Goal: Ask a question

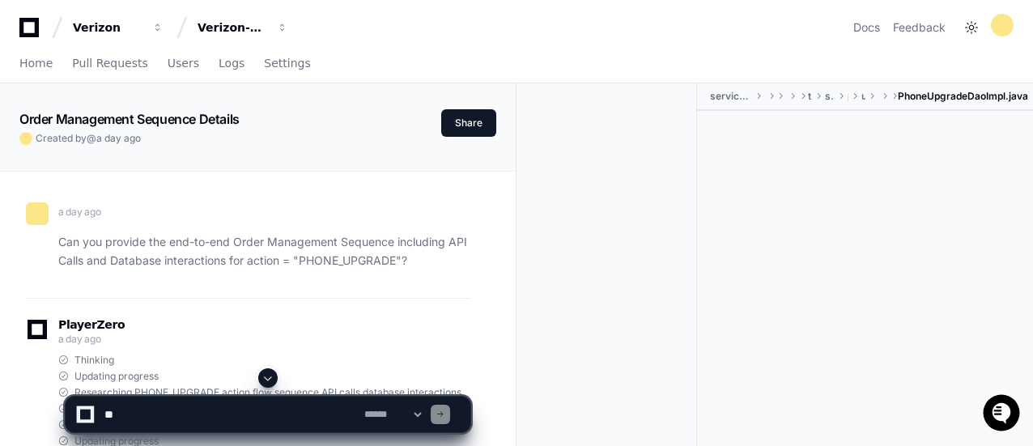
click at [266, 379] on span at bounding box center [268, 378] width 13 height 13
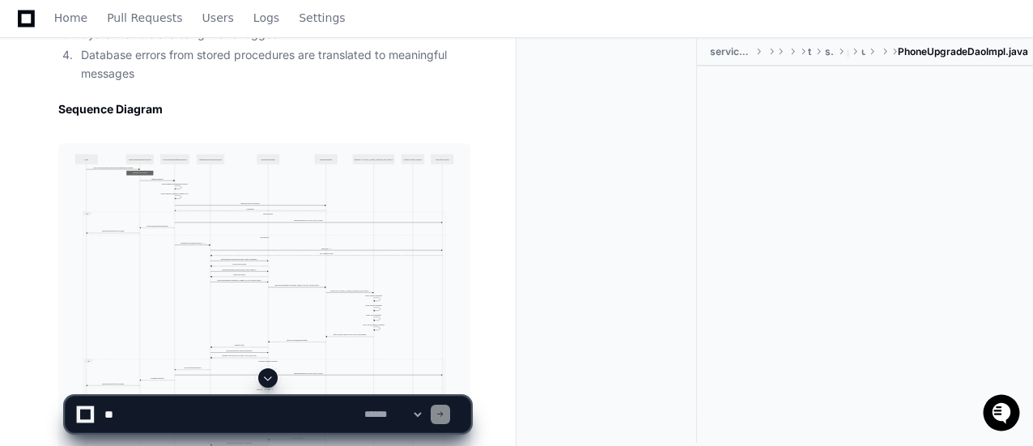
scroll to position [9399, 0]
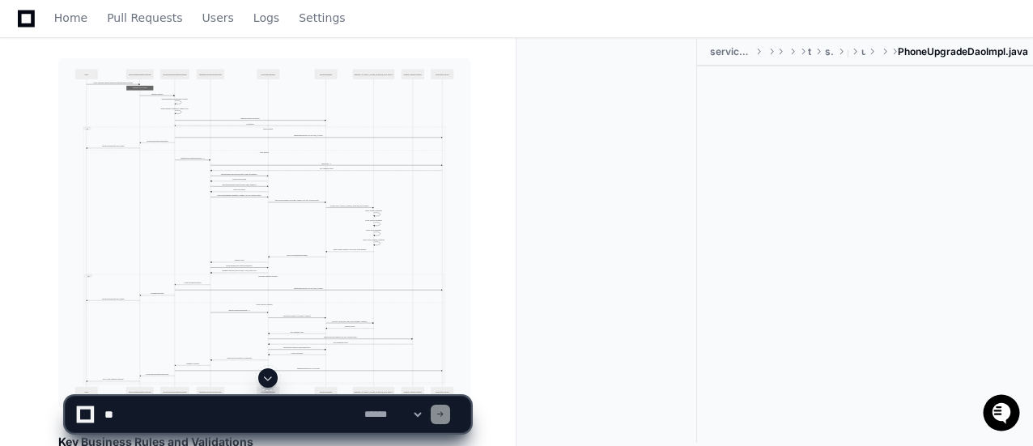
scroll to position [8589, 0]
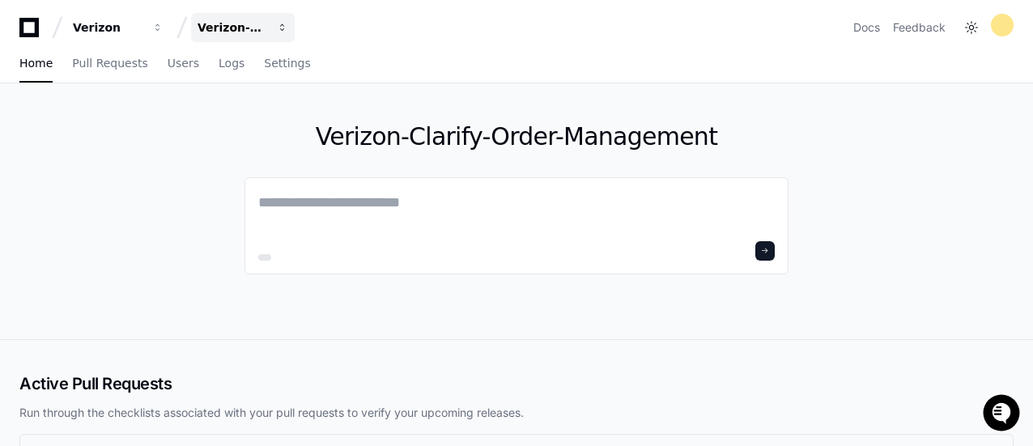
click at [267, 27] on button "Verizon-Clarify-Order-Management" at bounding box center [243, 27] width 104 height 29
click at [146, 215] on div "Verizon-Clarify-Order-Management" at bounding box center [516, 211] width 1033 height 256
